Goal: Task Accomplishment & Management: Use online tool/utility

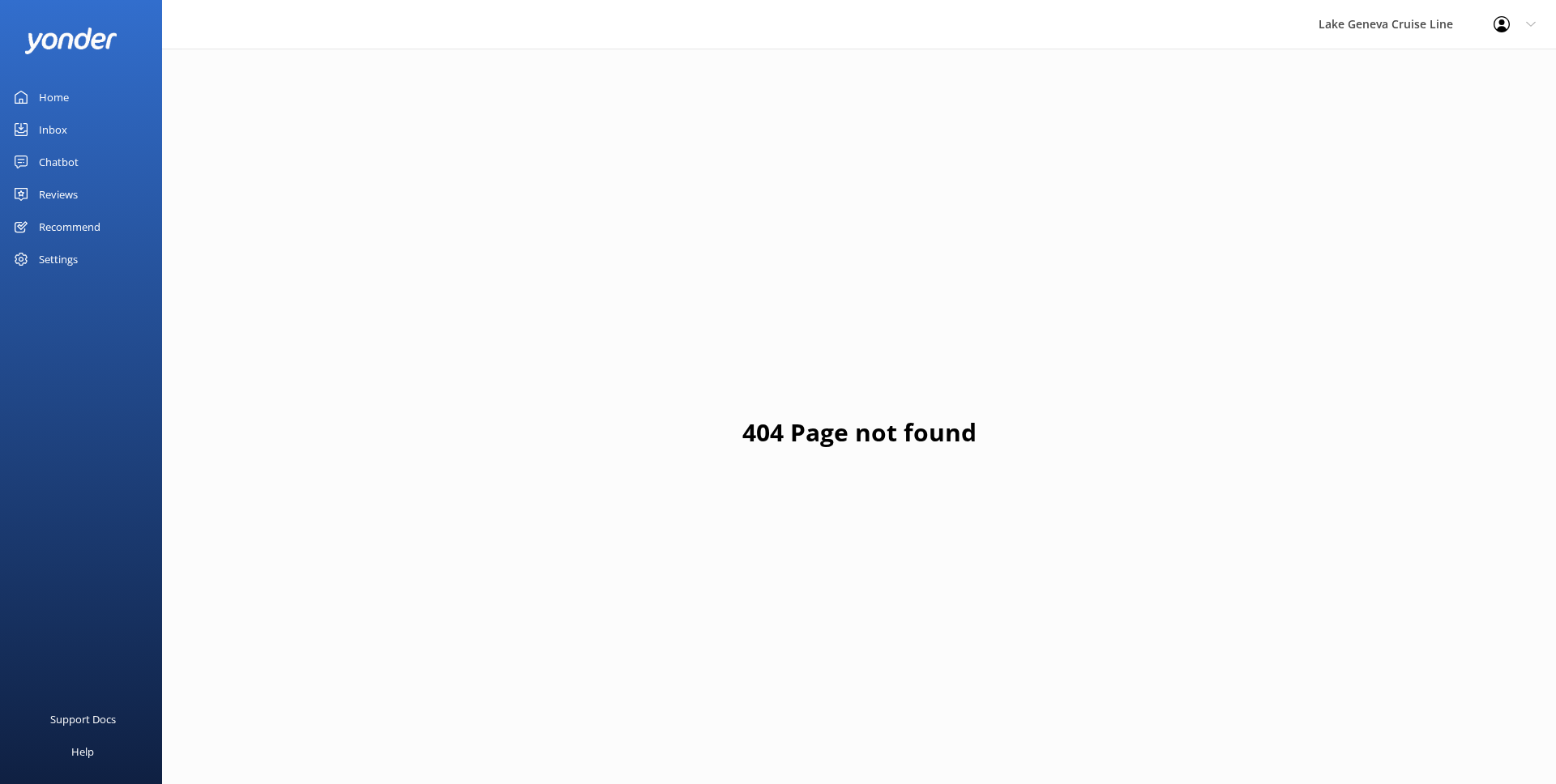
click at [70, 154] on div "Chatbot" at bounding box center [58, 162] width 39 height 33
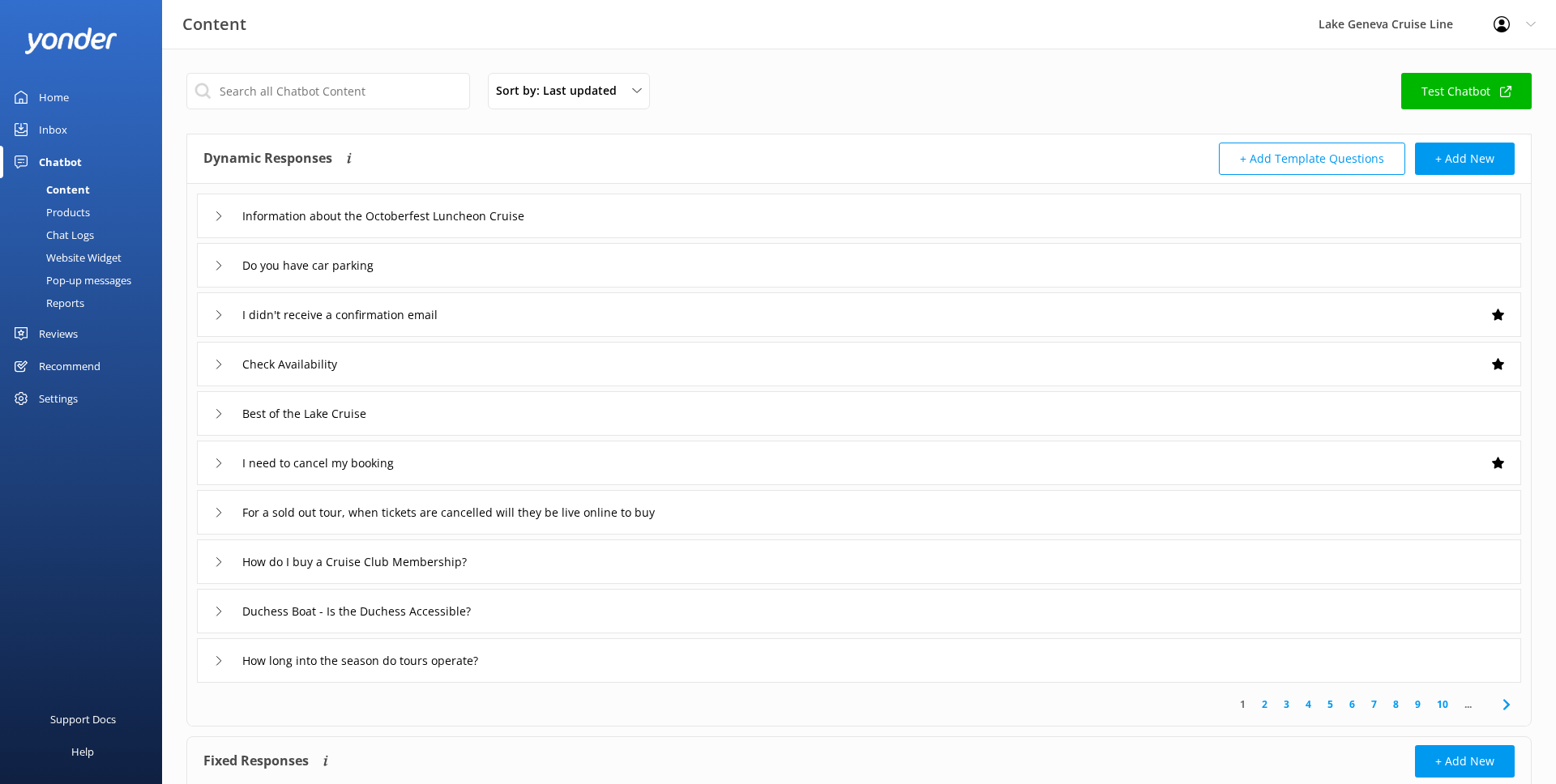
click at [77, 231] on div "Chat Logs" at bounding box center [52, 234] width 85 height 23
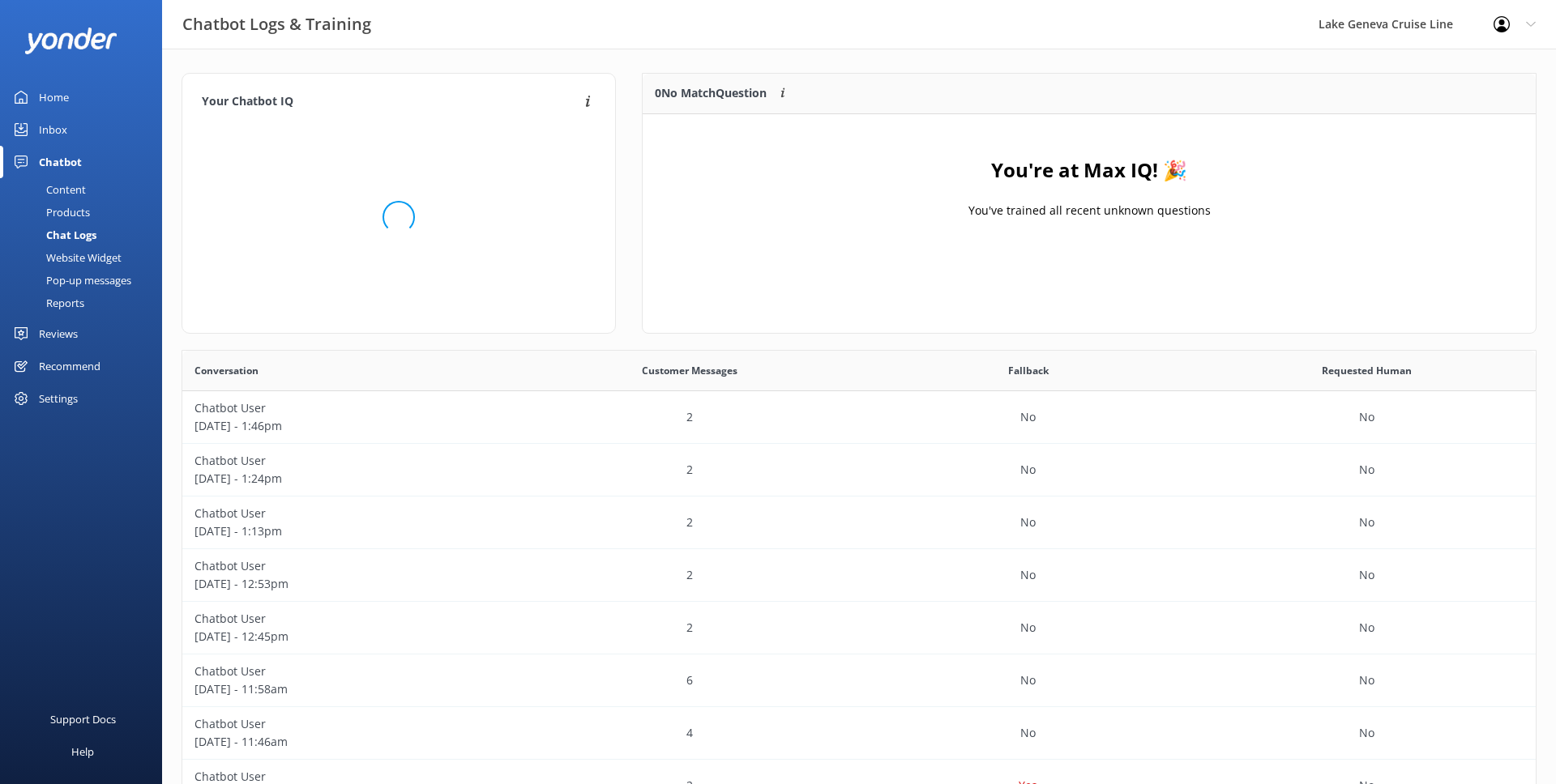
scroll to position [568, 1353]
